Goal: Information Seeking & Learning: Check status

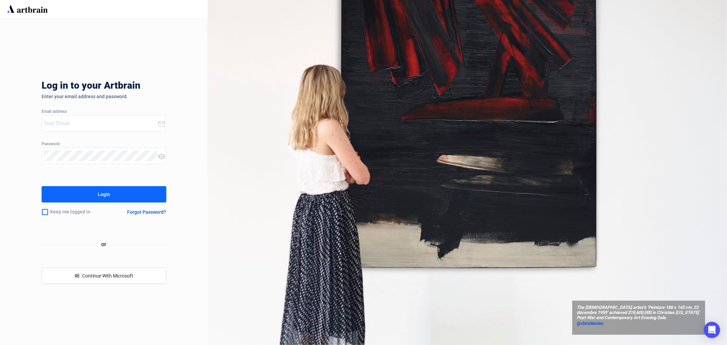
type input "[EMAIL_ADDRESS][PERSON_NAME][DOMAIN_NAME]"
click at [100, 201] on button "Login" at bounding box center [104, 194] width 125 height 16
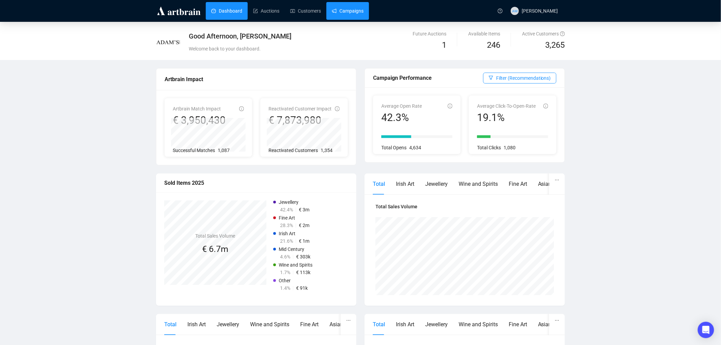
click at [346, 13] on link "Campaigns" at bounding box center [348, 11] width 32 height 18
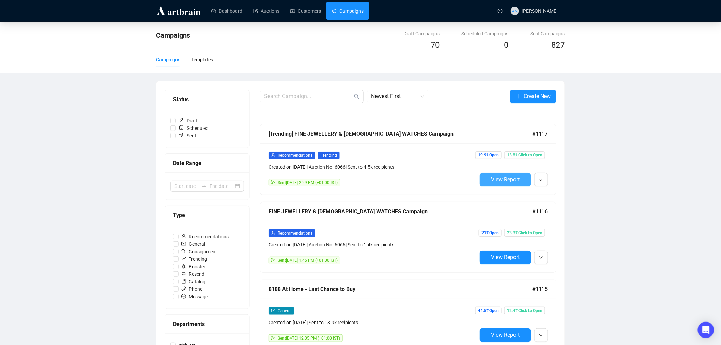
click at [512, 182] on span "View Report" at bounding box center [505, 179] width 29 height 6
click at [493, 257] on span "View Report" at bounding box center [505, 257] width 29 height 6
